Goal: Communication & Community: Answer question/provide support

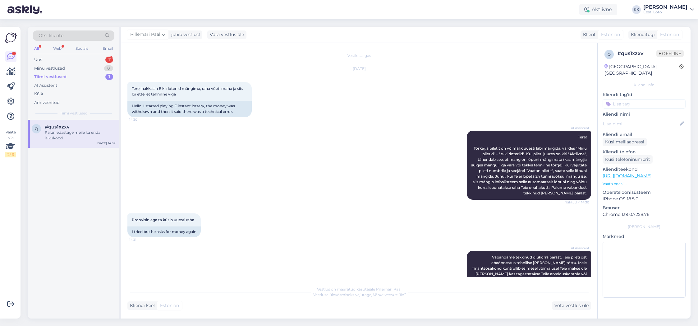
scroll to position [117, 0]
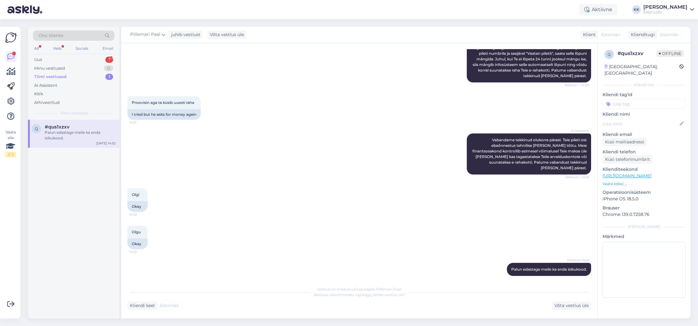
click at [83, 131] on div "Palun edastage meile ka enda isikukood." at bounding box center [80, 135] width 71 height 11
click at [62, 59] on div "Uus 1" at bounding box center [73, 59] width 81 height 9
click at [78, 137] on div "Täpne veateade on: Viga andmetes või kohustuslikud andmed puudu." at bounding box center [80, 135] width 71 height 11
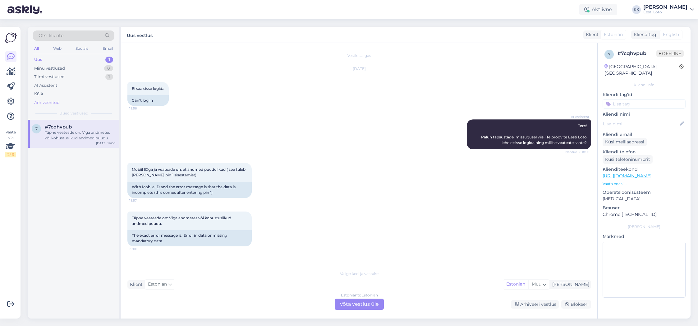
click at [47, 103] on div "Arhiveeritud" at bounding box center [46, 102] width 25 height 6
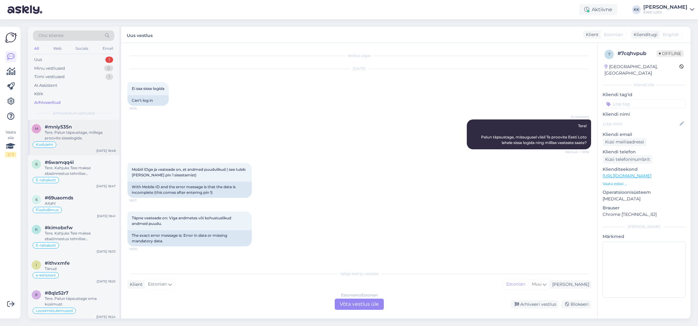
click at [85, 139] on div "Tere. Palun täpsustage, millega proovite sisselogida." at bounding box center [80, 135] width 71 height 11
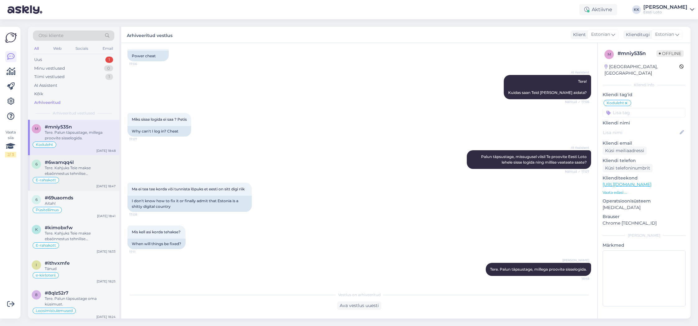
click at [76, 167] on div "Tere. Kahjuks Teie makse ebaõnnestus tehnilise [PERSON_NAME] tõttu. Kontrollisi…" at bounding box center [80, 170] width 71 height 11
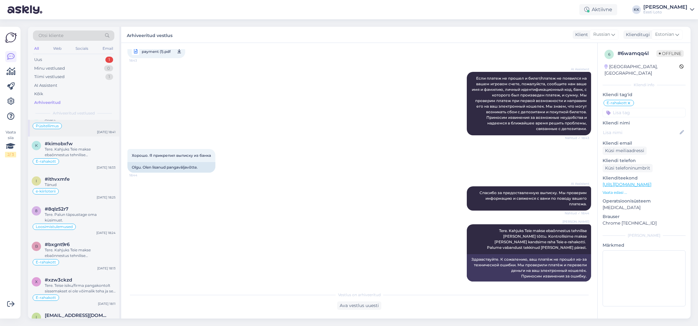
scroll to position [85, 0]
click at [92, 33] on div "Otsi kliente" at bounding box center [73, 35] width 81 height 10
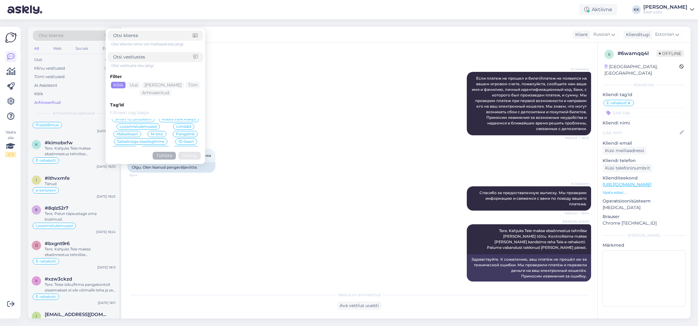
scroll to position [62, 0]
click at [162, 135] on span "M-loto" at bounding box center [157, 135] width 12 height 4
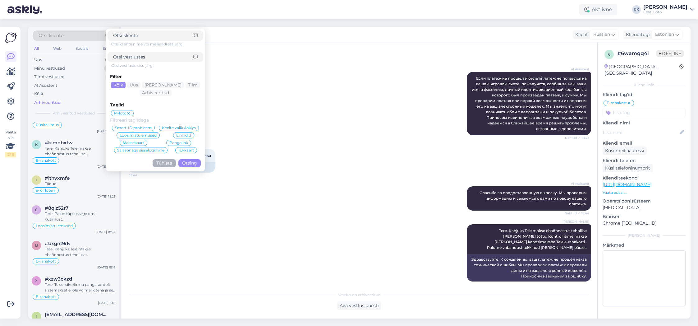
click at [191, 164] on button "Otsing" at bounding box center [189, 163] width 22 height 8
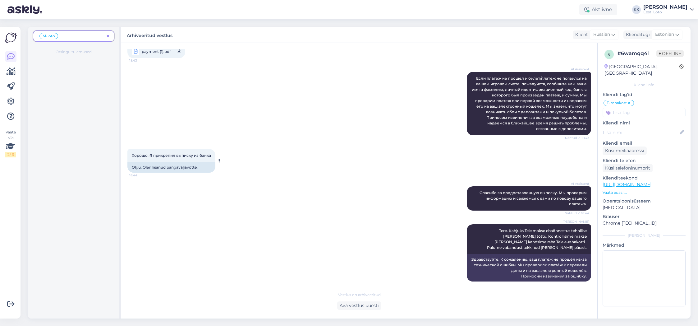
scroll to position [0, 0]
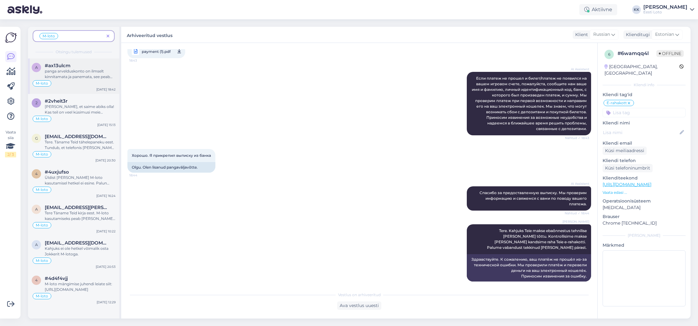
click at [83, 76] on div "panga arvelduskonto on ilmselt kinnitamata ja panemata, see peab olema tehtud," at bounding box center [80, 73] width 71 height 11
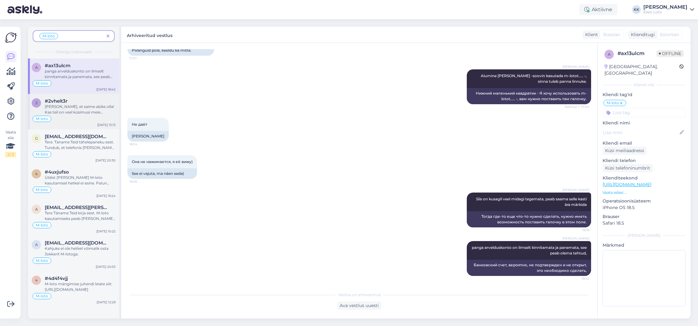
click at [84, 112] on div "[PERSON_NAME], et saime abiks olla! Kas teil on veel küsimusi meie teenuste koh…" at bounding box center [80, 109] width 71 height 11
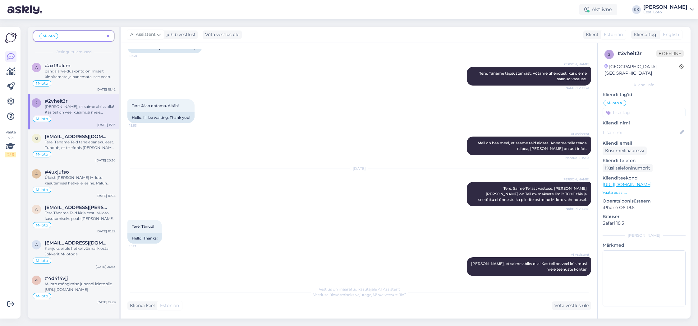
click at [108, 35] on icon at bounding box center [108, 36] width 3 height 4
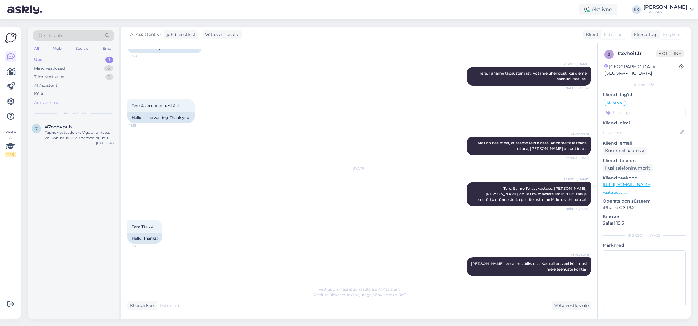
click at [52, 102] on div "Arhiveeritud" at bounding box center [46, 102] width 25 height 6
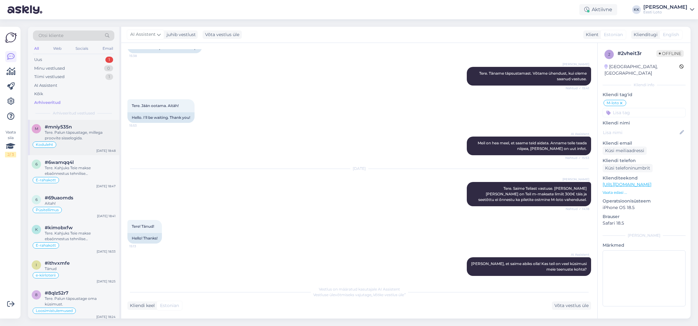
click at [71, 134] on div "Tere. Palun täpsustage, millega proovite sisselogida." at bounding box center [80, 135] width 71 height 11
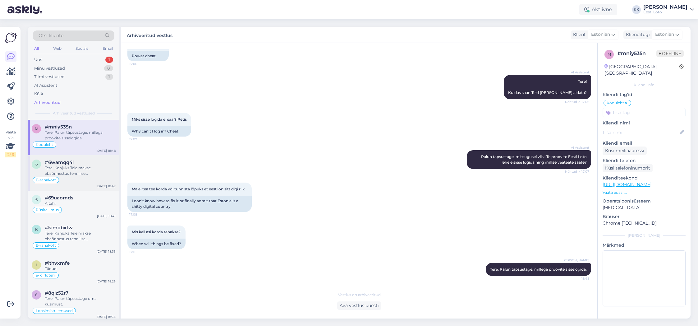
click at [68, 166] on div "Tere. Kahjuks Teie makse ebaõnnestus tehnilise [PERSON_NAME] tõttu. Kontrollisi…" at bounding box center [80, 170] width 71 height 11
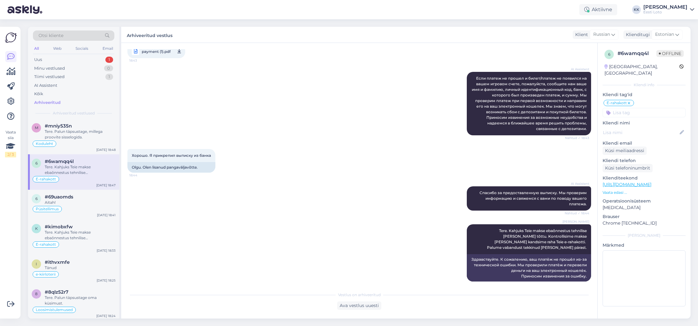
scroll to position [3, 0]
click at [85, 198] on div "Aitah!" at bounding box center [80, 200] width 71 height 6
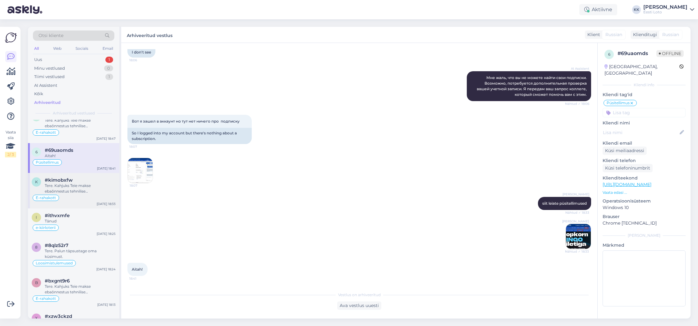
scroll to position [49, 0]
click at [82, 190] on div "Tere. Kahjuks Teie makse ebaõnnestus tehnilise [PERSON_NAME] tõttu. Kontrollisi…" at bounding box center [80, 186] width 71 height 11
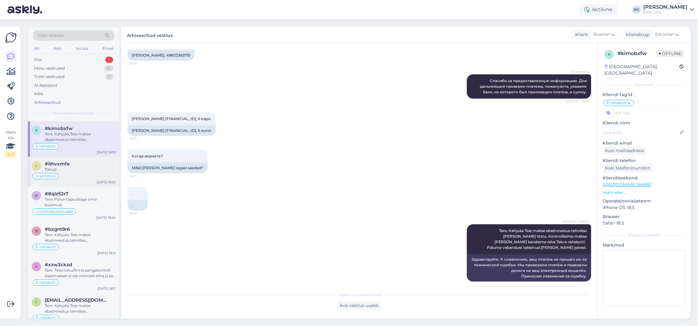
scroll to position [106, 0]
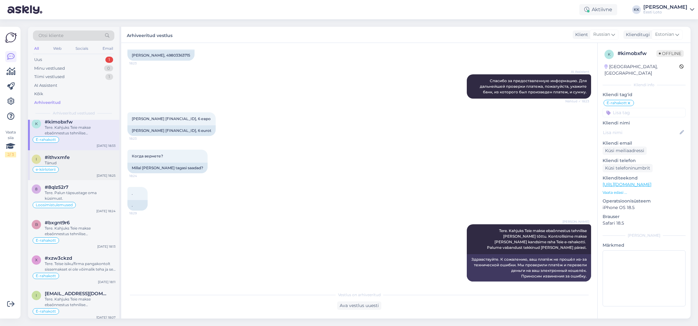
click at [82, 158] on div "#ithvxmfe" at bounding box center [80, 157] width 71 height 6
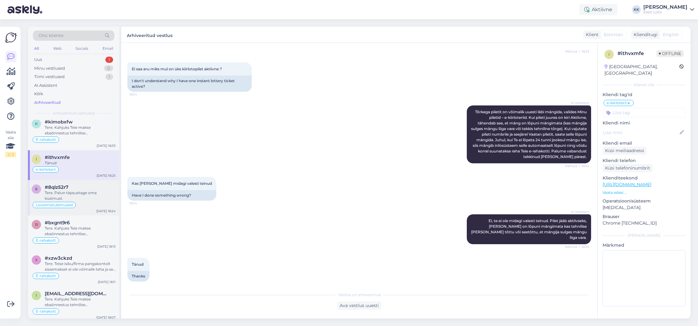
click at [76, 195] on div "Tere. Palun täpsustage oma küsimust." at bounding box center [80, 195] width 71 height 11
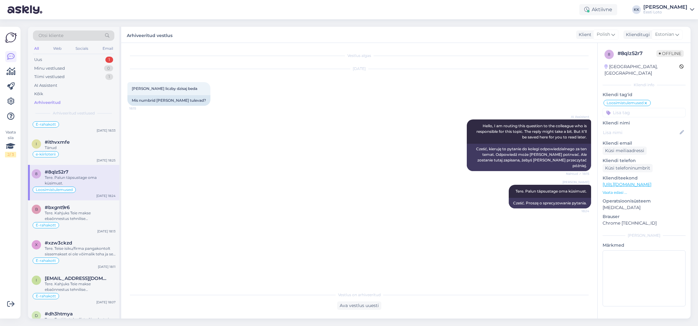
scroll to position [129, 0]
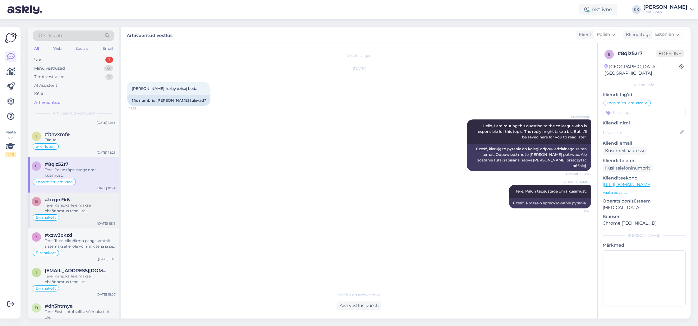
drag, startPoint x: 75, startPoint y: 212, endPoint x: 80, endPoint y: 210, distance: 4.9
click at [75, 212] on div "Tere. Kahjuks Teie makse ebaõnnestus tehnilise [PERSON_NAME] tõttu. Kontrollisi…" at bounding box center [80, 207] width 71 height 11
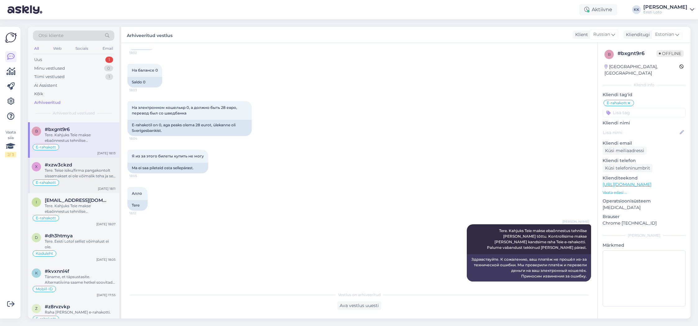
scroll to position [201, 0]
click at [84, 167] on div "Tere. Teise isiku/firma pangakontolt sissemakset ei ole võimalik teha ja see ta…" at bounding box center [80, 171] width 71 height 11
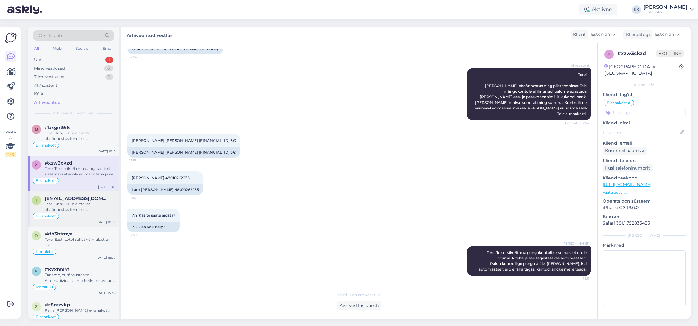
click at [82, 205] on div "Tere. Kahjuks Teie makse ebaõnnestus tehnilise [PERSON_NAME] tõttu. Kontrollisi…" at bounding box center [80, 206] width 71 height 11
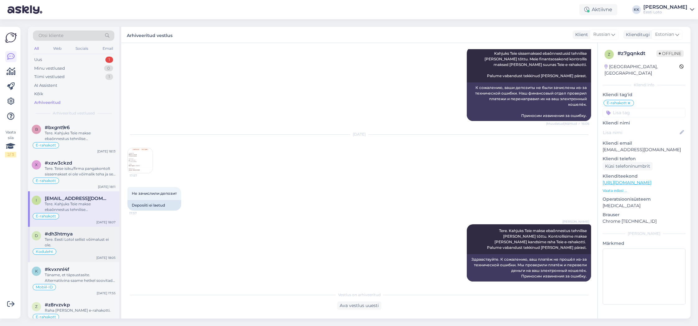
click at [85, 232] on div "#dh3htmya" at bounding box center [80, 234] width 71 height 6
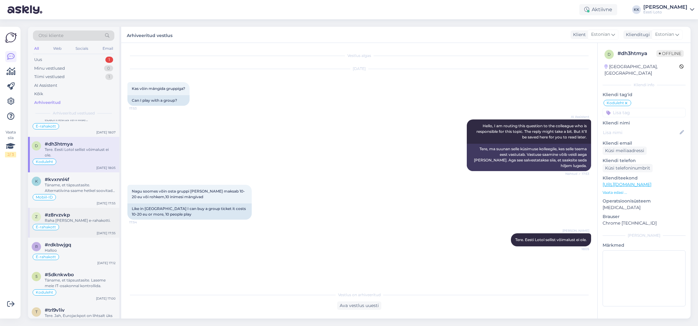
scroll to position [295, 0]
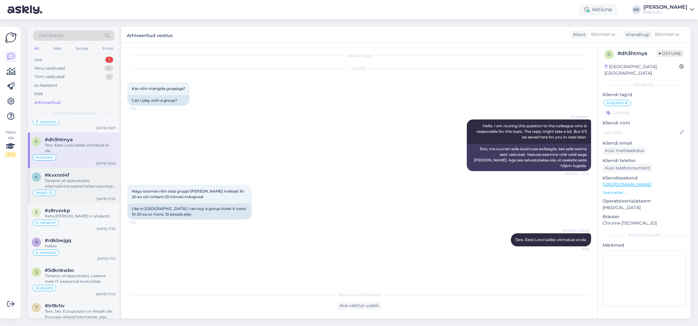
click at [91, 185] on div "Täname, et täpsustasite. Alternatiivina saame hetkel soovitada valida "Unustasi…" at bounding box center [80, 183] width 71 height 11
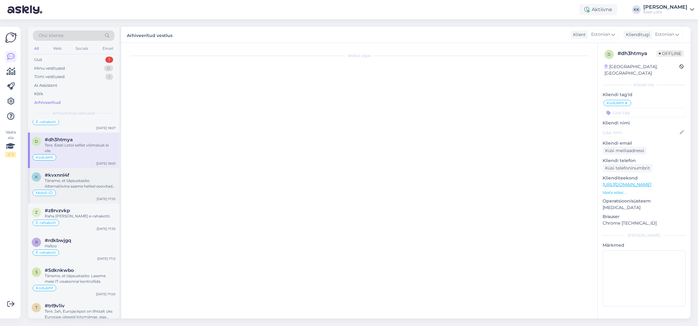
scroll to position [105, 0]
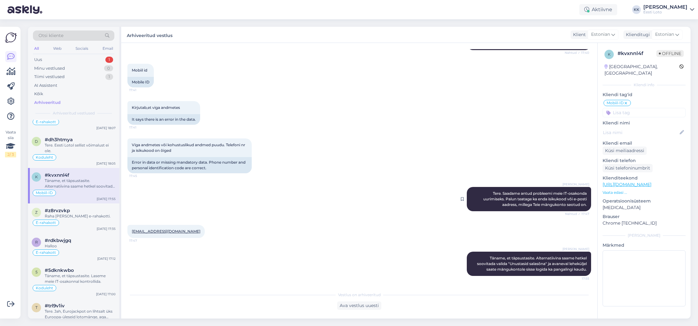
drag, startPoint x: 490, startPoint y: 193, endPoint x: 585, endPoint y: 207, distance: 96.1
click at [585, 207] on div "[PERSON_NAME] Tere. Saadame antud probleemi meie IT-osakonda uurimiseks. Palun …" at bounding box center [529, 199] width 124 height 24
copy span "Tere. Saadame antud probleemi meie IT-osakonda uurimiseks. Palun teatage ka end…"
click at [54, 60] on div "Uus 1" at bounding box center [73, 59] width 81 height 9
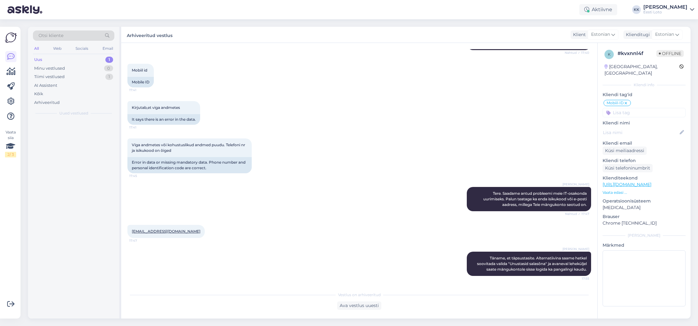
scroll to position [0, 0]
click at [55, 56] on div "Uus 1" at bounding box center [73, 59] width 81 height 9
click at [66, 133] on div "Täpne veateade on: Viga andmetes või kohustuslikud andmed puudu." at bounding box center [80, 135] width 71 height 11
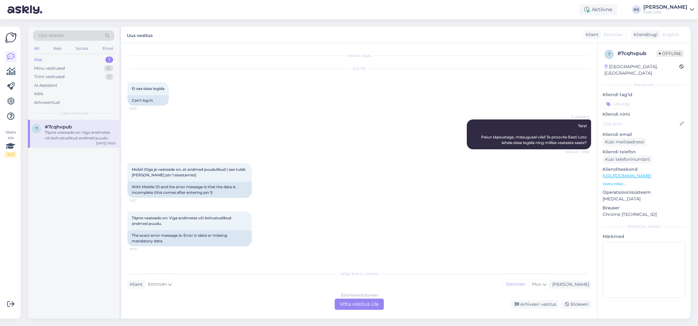
click at [348, 303] on div "Estonian to Estonian Võta vestlus üle" at bounding box center [359, 303] width 49 height 11
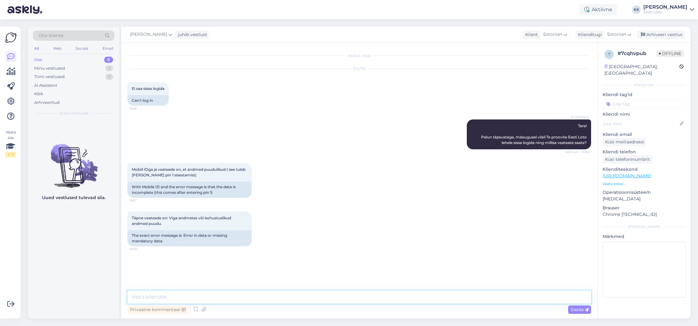
click at [295, 299] on textarea at bounding box center [359, 296] width 464 height 13
paste textarea "Tere. Saadame antud probleemi meie IT-osakonda uurimiseks. Palun teatage ka end…"
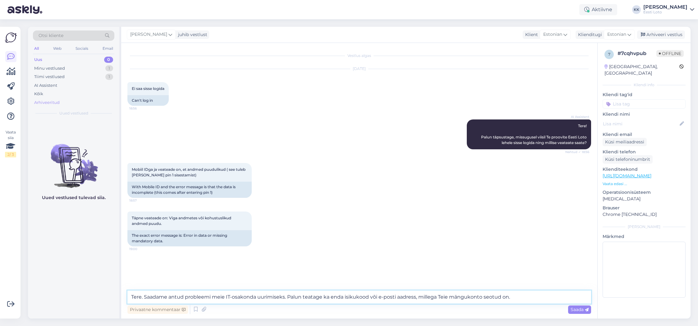
type textarea "Tere. Saadame antud probleemi meie IT-osakonda uurimiseks. Palun teatage ka end…"
click at [47, 100] on div "Arhiveeritud" at bounding box center [46, 102] width 25 height 6
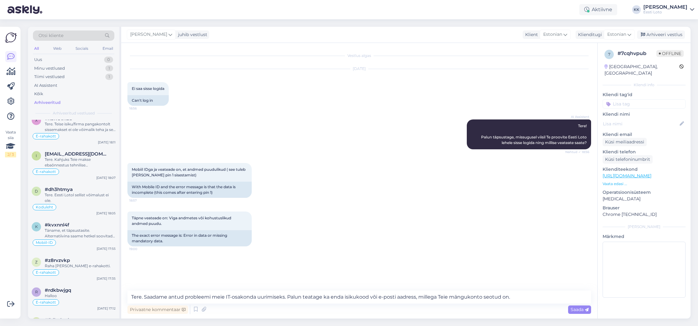
scroll to position [246, 0]
click at [77, 232] on div "Täname, et täpsustasite. Alternatiivina saame hetkel soovitada valida "Unustasi…" at bounding box center [80, 232] width 71 height 11
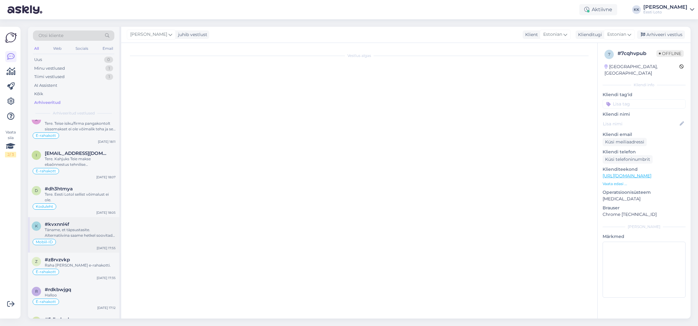
scroll to position [105, 0]
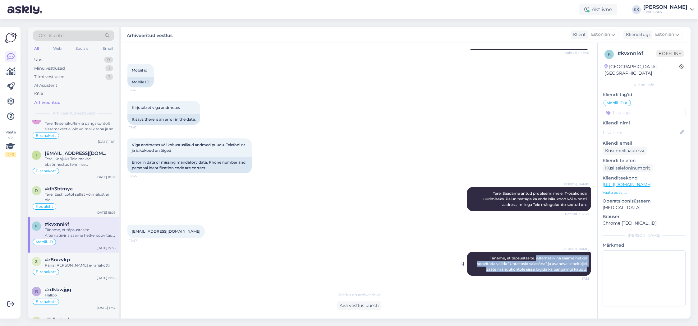
drag, startPoint x: 534, startPoint y: 258, endPoint x: 586, endPoint y: 271, distance: 53.1
click at [587, 271] on div "[PERSON_NAME] Täname, et täpsustasite. Alternatiivina saame hetkel soovitada va…" at bounding box center [529, 263] width 124 height 24
copy span "Alternatiivina saame hetkel soovitada valida "Unustasid salasõna" ja avaneval l…"
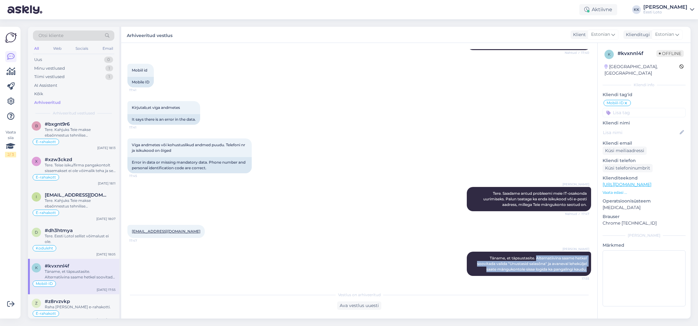
scroll to position [162, 0]
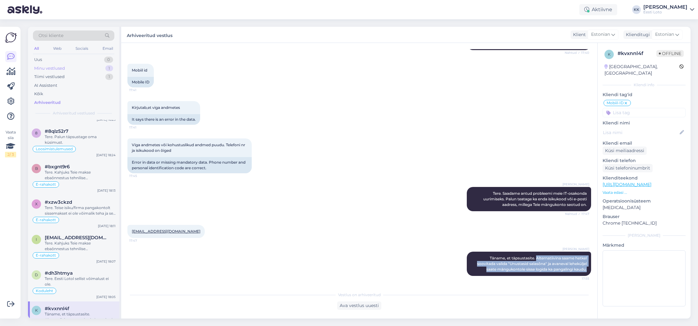
click at [72, 68] on div "Minu vestlused 1" at bounding box center [73, 68] width 81 height 9
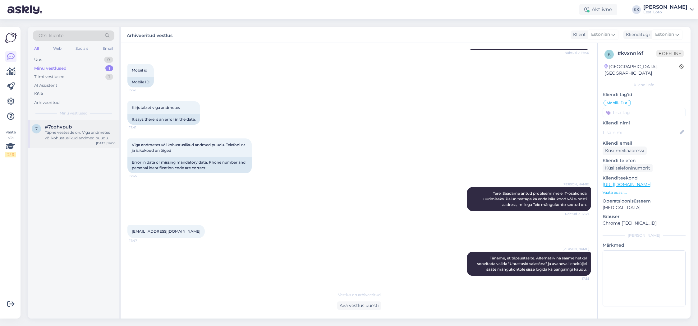
click at [65, 131] on div "Täpne veateade on: Viga andmetes või kohustuslikud andmed puudu." at bounding box center [80, 135] width 71 height 11
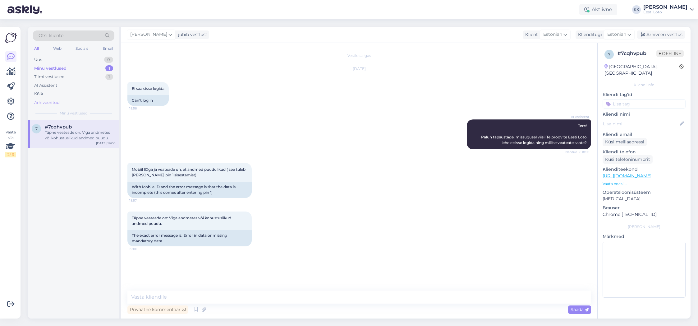
click at [69, 103] on div "Arhiveeritud" at bounding box center [73, 102] width 81 height 9
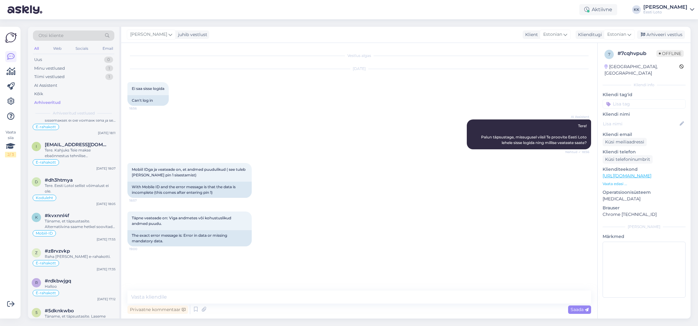
scroll to position [272, 0]
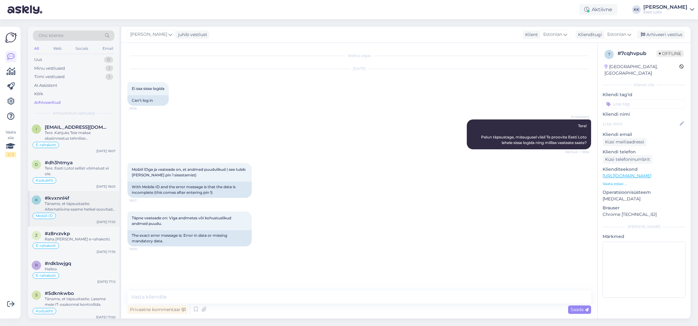
click at [78, 203] on div "Täname, et täpsustasite. Alternatiivina saame hetkel soovitada valida "Unustasi…" at bounding box center [80, 206] width 71 height 11
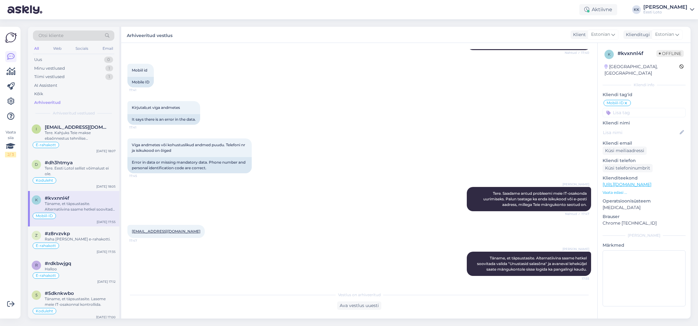
scroll to position [276, 0]
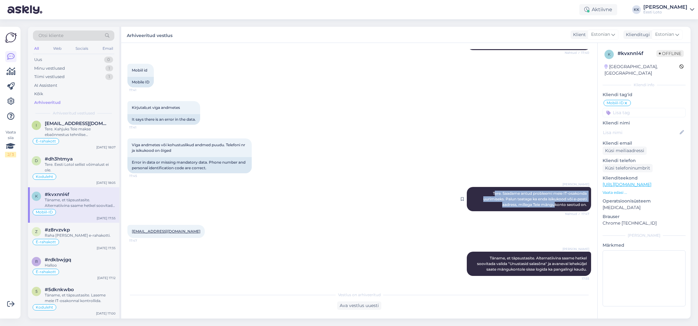
drag, startPoint x: 492, startPoint y: 192, endPoint x: 555, endPoint y: 204, distance: 63.2
click at [555, 204] on span "Tere. Saadame antud probleemi meie IT-osakonda uurimiseks. Palun teatage ka end…" at bounding box center [535, 199] width 104 height 16
drag, startPoint x: 510, startPoint y: 196, endPoint x: 502, endPoint y: 195, distance: 7.6
click at [510, 196] on div "[PERSON_NAME] Tere. Saadame antud probleemi meie IT-osakonda uurimiseks. Palun …" at bounding box center [529, 199] width 124 height 24
drag, startPoint x: 492, startPoint y: 193, endPoint x: 588, endPoint y: 208, distance: 97.7
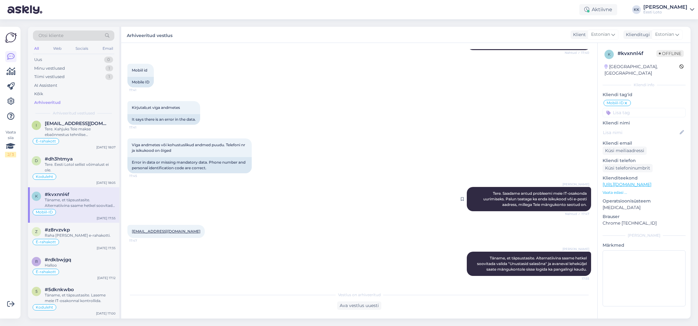
click at [588, 208] on div "[PERSON_NAME] Tere. Saadame antud probleemi meie IT-osakonda uurimiseks. Palun …" at bounding box center [529, 199] width 124 height 24
copy span "Tere. Saadame antud probleemi meie IT-osakonda uurimiseks. Palun teatage ka end…"
click at [78, 70] on div "Minu vestlused 1" at bounding box center [73, 68] width 81 height 9
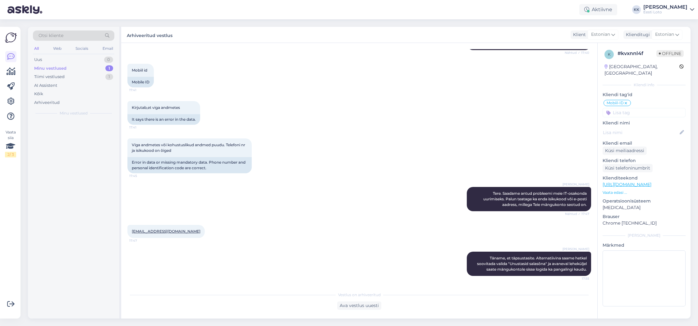
scroll to position [0, 0]
click at [367, 306] on div "Ava vestlus uuesti" at bounding box center [359, 305] width 44 height 8
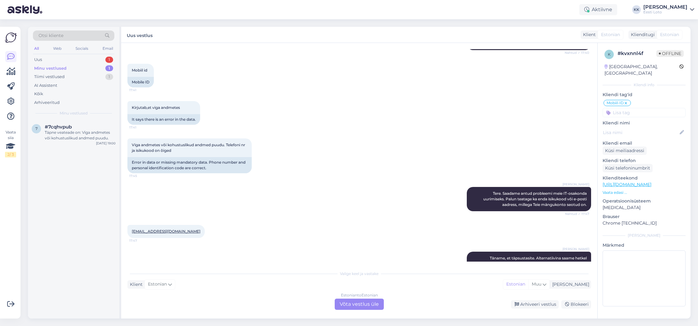
click at [456, 233] on div "[EMAIL_ADDRESS][DOMAIN_NAME] 17:47" at bounding box center [359, 231] width 464 height 27
click at [422, 200] on div "[PERSON_NAME] Tere. Saadame antud probleemi meie IT-osakonda uurimiseks. Palun …" at bounding box center [359, 199] width 464 height 38
click at [61, 68] on div "Minu vestlused" at bounding box center [50, 68] width 32 height 6
click at [71, 134] on div "Täpne veateade on: Viga andmetes või kohustuslikud andmed puudu." at bounding box center [80, 135] width 71 height 11
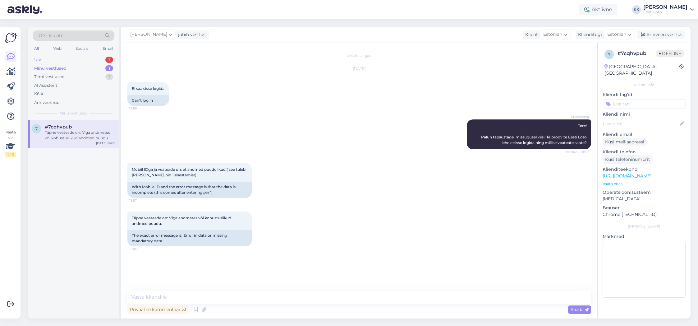
click at [68, 57] on div "Uus 1" at bounding box center [73, 59] width 81 height 9
click at [80, 136] on div "Täname, et täpsustasite. Alternatiivina saame hetkel soovitada valida "Unustasi…" at bounding box center [80, 135] width 71 height 11
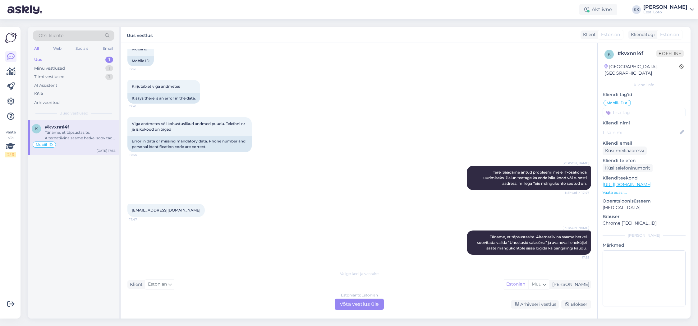
click at [67, 62] on div "Uus 1" at bounding box center [73, 59] width 81 height 9
click at [82, 135] on div "Täname, et täpsustasite. Alternatiivina saame hetkel soovitada valida "Unustasi…" at bounding box center [80, 135] width 71 height 11
click at [32, 57] on div "Otsi kliente All Web Socials Email Uus 1 Minu vestlused 1 Tiimi vestlused 1 AI …" at bounding box center [73, 73] width 91 height 93
click at [36, 59] on div "Uus" at bounding box center [38, 60] width 8 height 6
click at [543, 304] on div "Arhiveeri vestlus" at bounding box center [535, 304] width 48 height 8
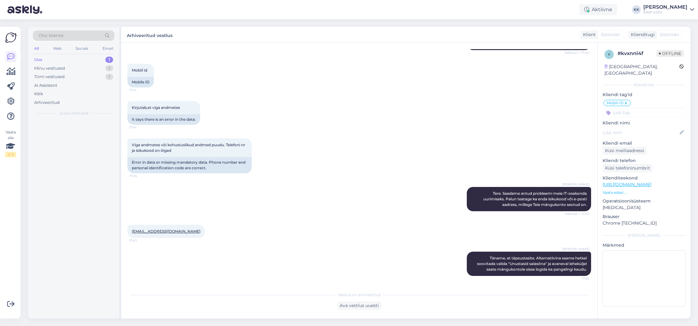
scroll to position [105, 0]
click at [57, 68] on div "Minu vestlused" at bounding box center [49, 68] width 31 height 6
click at [46, 68] on div "Minu vestlused" at bounding box center [50, 68] width 32 height 6
click at [76, 136] on div "Täpne veateade on: Viga andmetes või kohustuslikud andmed puudu." at bounding box center [80, 135] width 71 height 11
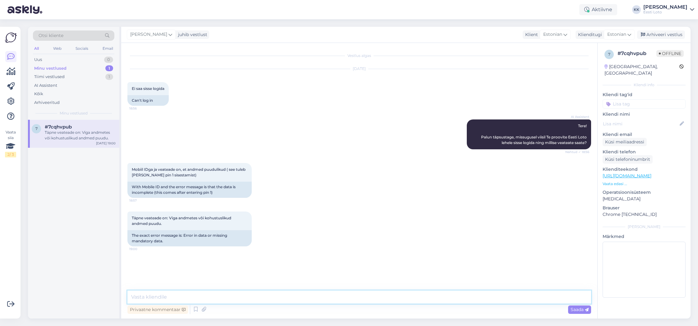
click at [190, 295] on textarea at bounding box center [359, 296] width 464 height 13
paste textarea "Tere. Saadame antud probleemi meie IT-osakonda uurimiseks. Palun teatage ka end…"
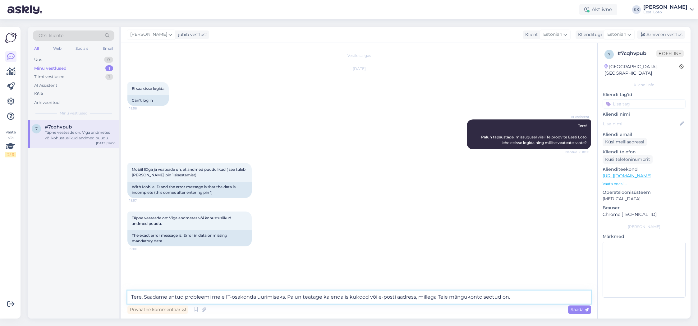
paste textarea "Alternatiivina saame hetkel soovitada valida "Unustasid salasõna" ja avaneval l…"
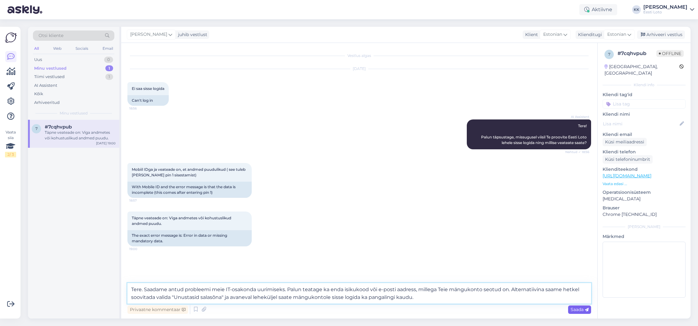
type textarea "Tere. Saadame antud probleemi meie IT-osakonda uurimiseks. Palun teatage ka end…"
click at [577, 309] on span "Saada" at bounding box center [579, 309] width 18 height 6
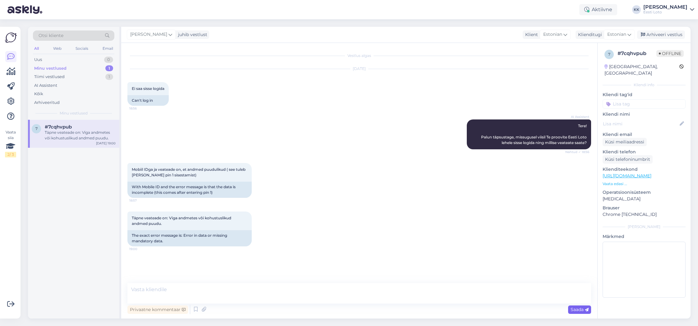
scroll to position [23, 0]
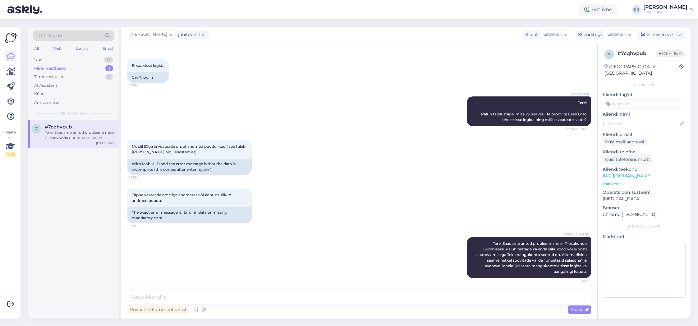
click at [639, 99] on input at bounding box center [643, 103] width 83 height 9
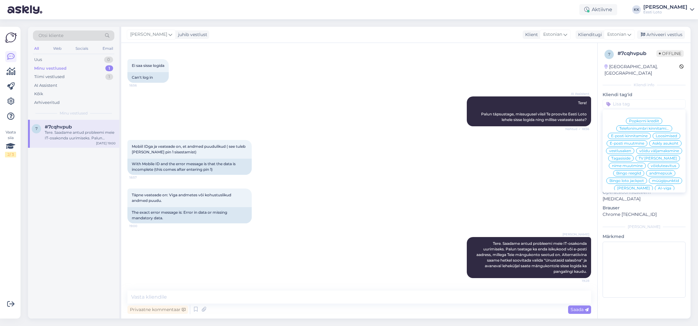
scroll to position [134, 0]
drag, startPoint x: 668, startPoint y: 145, endPoint x: 671, endPoint y: 144, distance: 3.2
click at [668, 157] on span "Mobiil-ID" at bounding box center [669, 159] width 17 height 4
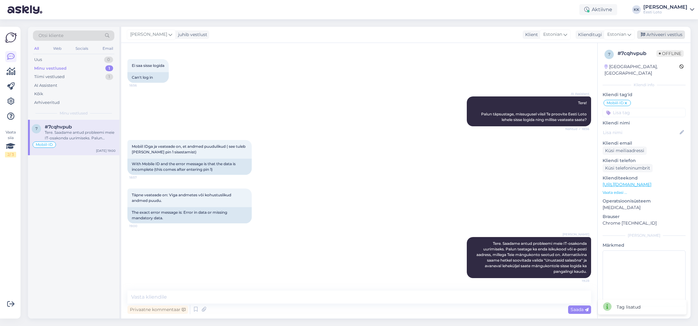
click at [662, 34] on div "Arhiveeri vestlus" at bounding box center [661, 34] width 48 height 8
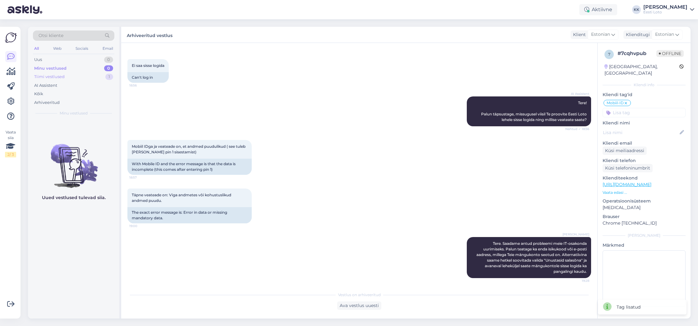
click at [61, 77] on div "Tiimi vestlused" at bounding box center [49, 77] width 30 height 6
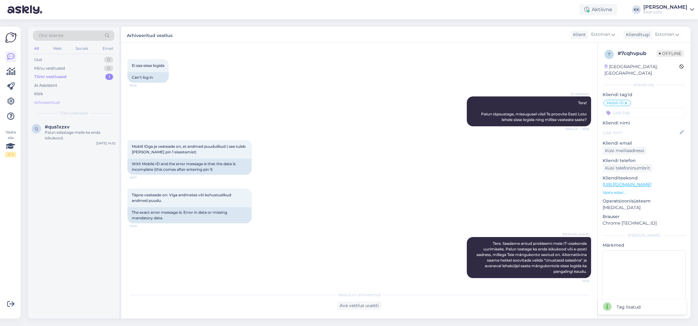
click at [51, 101] on div "Arhiveeritud" at bounding box center [46, 102] width 25 height 6
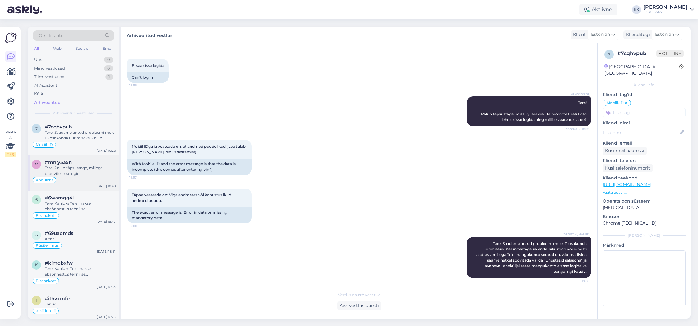
click at [77, 166] on div "Tere. Palun täpsustage, millega proovite sisselogida." at bounding box center [80, 170] width 71 height 11
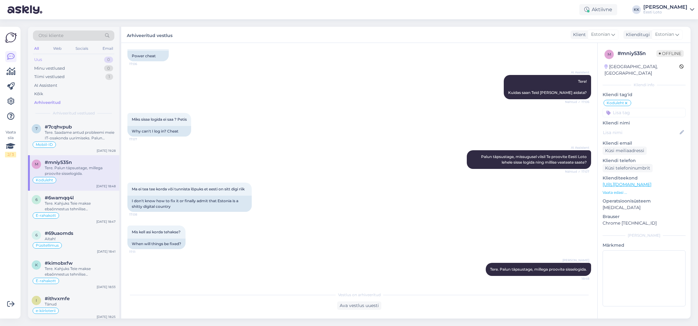
click at [53, 60] on div "Uus 0" at bounding box center [73, 59] width 81 height 9
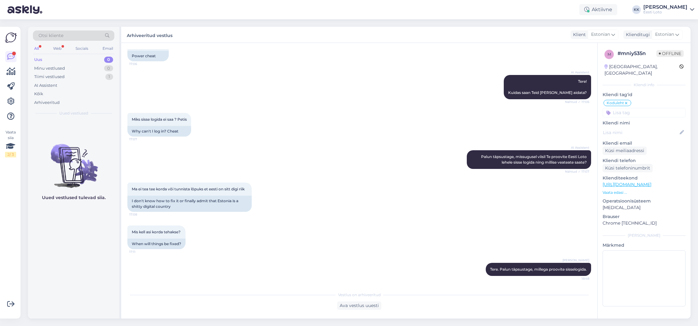
click at [55, 59] on div "Uus 0" at bounding box center [73, 59] width 81 height 9
click at [65, 61] on div "Uus 0" at bounding box center [73, 59] width 81 height 9
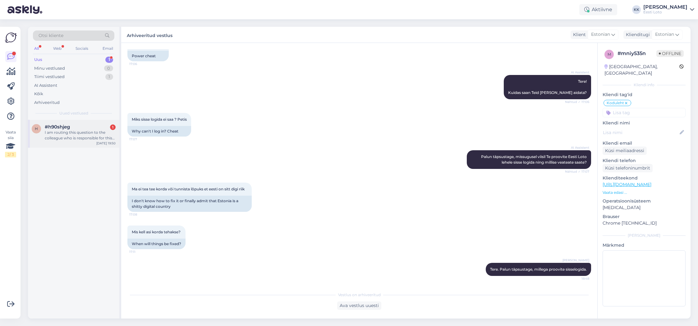
click at [72, 132] on div "I am routing this question to the colleague who is responsible for this topic. …" at bounding box center [80, 135] width 71 height 11
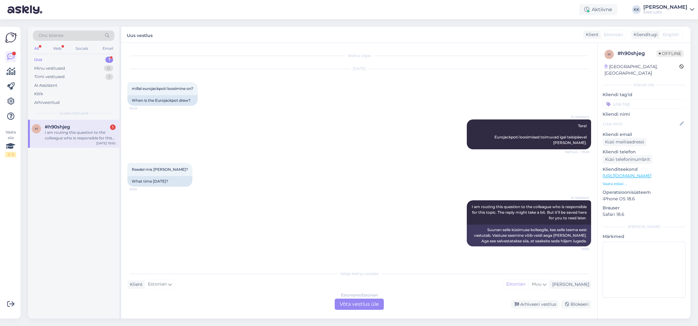
click at [355, 304] on div "Estonian to Estonian Võta vestlus üle" at bounding box center [359, 303] width 49 height 11
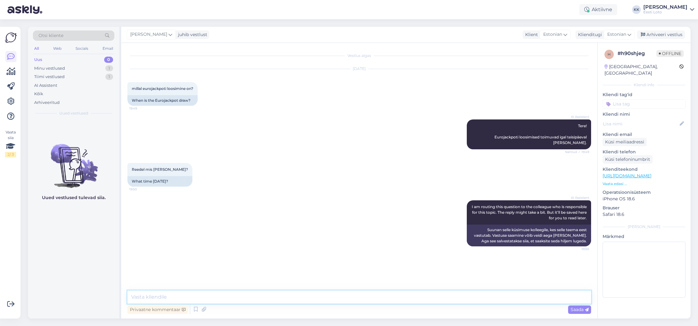
click at [278, 297] on textarea at bounding box center [359, 296] width 464 height 13
paste textarea "Eurojackpoti loosimine viiakse läbi [GEOGRAPHIC_DATA] vahemikus [PERSON_NAME] 2…"
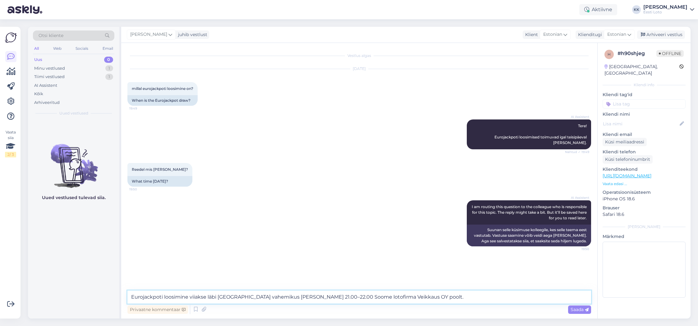
drag, startPoint x: 415, startPoint y: 294, endPoint x: 130, endPoint y: 294, distance: 285.2
click at [130, 294] on textarea "Eurojackpoti loosimine viiakse läbi [GEOGRAPHIC_DATA] vahemikus [PERSON_NAME] 2…" at bounding box center [359, 296] width 464 height 13
paste textarea "kaks korda nädalas – teisipäeviti ja reedeti"
click at [131, 296] on textarea "Eurojackpoti loosimine kaks korda nädalas – teisipäeviti ja reedeti vahemikus […" at bounding box center [359, 296] width 464 height 13
click at [203, 296] on textarea "Tere. Eurojackpoti loosimine kaks korda nädalas – teisipäeviti ja reedeti vahem…" at bounding box center [359, 296] width 464 height 13
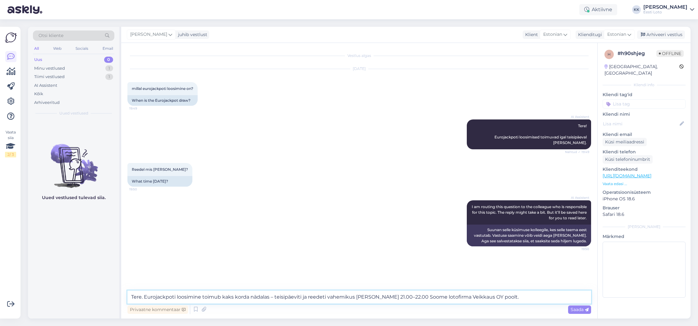
drag, startPoint x: 482, startPoint y: 297, endPoint x: 394, endPoint y: 295, distance: 87.9
click at [394, 295] on textarea "Tere. Eurojackpoti loosimine toimub kaks korda nädalas – teisipäeviti ja reedet…" at bounding box center [359, 296] width 464 height 13
type textarea "Tere. Eurojackpoti loosimine toimub kaks korda nädalas – teisipäeviti ja reedet…"
click at [576, 309] on span "Saada" at bounding box center [579, 309] width 18 height 6
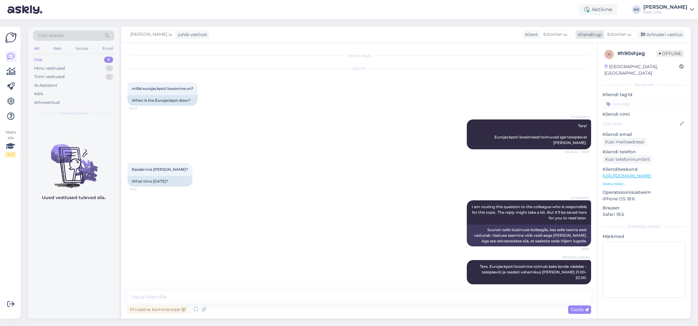
click at [653, 34] on div "Arhiveeri vestlus" at bounding box center [661, 34] width 48 height 8
